Goal: Task Accomplishment & Management: Use online tool/utility

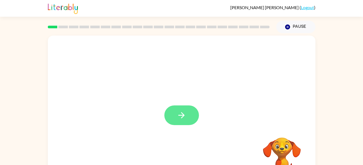
click at [189, 114] on button "button" at bounding box center [181, 116] width 35 height 20
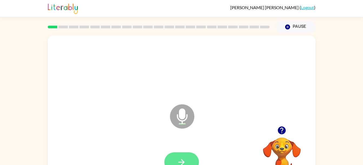
click at [182, 158] on icon "button" at bounding box center [181, 162] width 9 height 9
click at [188, 159] on button "button" at bounding box center [181, 163] width 35 height 20
click at [178, 157] on button "button" at bounding box center [181, 163] width 35 height 20
click at [179, 156] on button "button" at bounding box center [181, 163] width 35 height 20
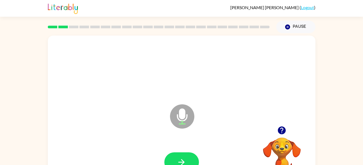
click at [283, 131] on icon "button" at bounding box center [282, 131] width 8 height 8
click at [191, 156] on button "button" at bounding box center [181, 163] width 35 height 20
click at [187, 160] on button "button" at bounding box center [181, 163] width 35 height 20
click at [185, 160] on icon "button" at bounding box center [181, 162] width 9 height 9
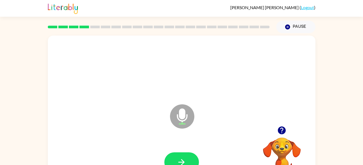
click at [185, 160] on icon "button" at bounding box center [181, 162] width 9 height 9
drag, startPoint x: 185, startPoint y: 160, endPoint x: 180, endPoint y: 160, distance: 5.7
click at [180, 160] on icon "button" at bounding box center [181, 162] width 9 height 9
click at [182, 155] on button "button" at bounding box center [181, 163] width 35 height 20
click at [184, 159] on icon "button" at bounding box center [181, 162] width 9 height 9
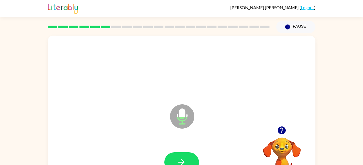
click at [184, 159] on icon "button" at bounding box center [181, 162] width 9 height 9
click at [183, 161] on icon "button" at bounding box center [181, 162] width 9 height 9
click at [170, 160] on button "button" at bounding box center [181, 163] width 35 height 20
click at [172, 157] on button "button" at bounding box center [181, 163] width 35 height 20
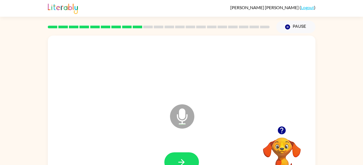
drag, startPoint x: 175, startPoint y: 155, endPoint x: 181, endPoint y: 164, distance: 10.8
click at [181, 164] on icon "button" at bounding box center [181, 162] width 9 height 9
click at [46, 82] on div "Microphone The Microphone is here when it is your turn to talk Your browser mus…" at bounding box center [181, 111] width 363 height 157
click at [169, 149] on div at bounding box center [181, 163] width 257 height 44
click at [170, 152] on div at bounding box center [181, 163] width 257 height 44
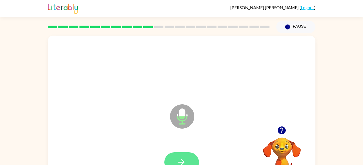
click at [178, 159] on icon "button" at bounding box center [181, 162] width 9 height 9
click at [177, 159] on icon "button" at bounding box center [181, 162] width 9 height 9
click at [179, 159] on icon "button" at bounding box center [181, 162] width 9 height 9
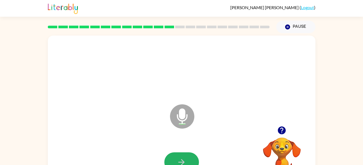
click at [179, 159] on icon "button" at bounding box center [181, 162] width 9 height 9
drag, startPoint x: 179, startPoint y: 159, endPoint x: 171, endPoint y: 156, distance: 8.6
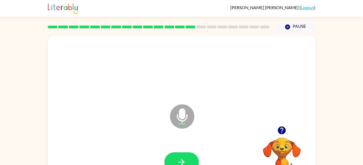
click at [171, 156] on button "button" at bounding box center [181, 163] width 35 height 20
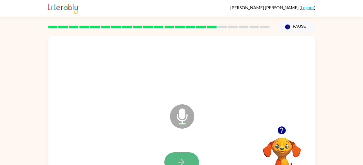
click at [190, 157] on button "button" at bounding box center [181, 163] width 35 height 20
click at [188, 159] on button "button" at bounding box center [181, 163] width 35 height 20
click at [192, 159] on button "button" at bounding box center [181, 163] width 35 height 20
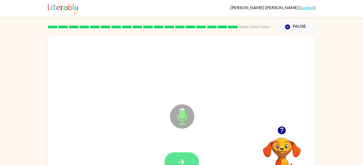
click at [183, 159] on icon "button" at bounding box center [181, 162] width 9 height 9
drag, startPoint x: 183, startPoint y: 159, endPoint x: 171, endPoint y: 161, distance: 11.9
click at [171, 161] on button "button" at bounding box center [181, 163] width 35 height 20
click at [197, 158] on button "button" at bounding box center [181, 163] width 35 height 20
click at [186, 162] on icon "button" at bounding box center [181, 162] width 9 height 9
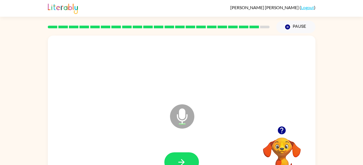
drag, startPoint x: 186, startPoint y: 162, endPoint x: 176, endPoint y: 149, distance: 16.8
click at [176, 149] on div at bounding box center [181, 163] width 257 height 44
click at [183, 157] on button "button" at bounding box center [181, 163] width 35 height 20
